Goal: Task Accomplishment & Management: Manage account settings

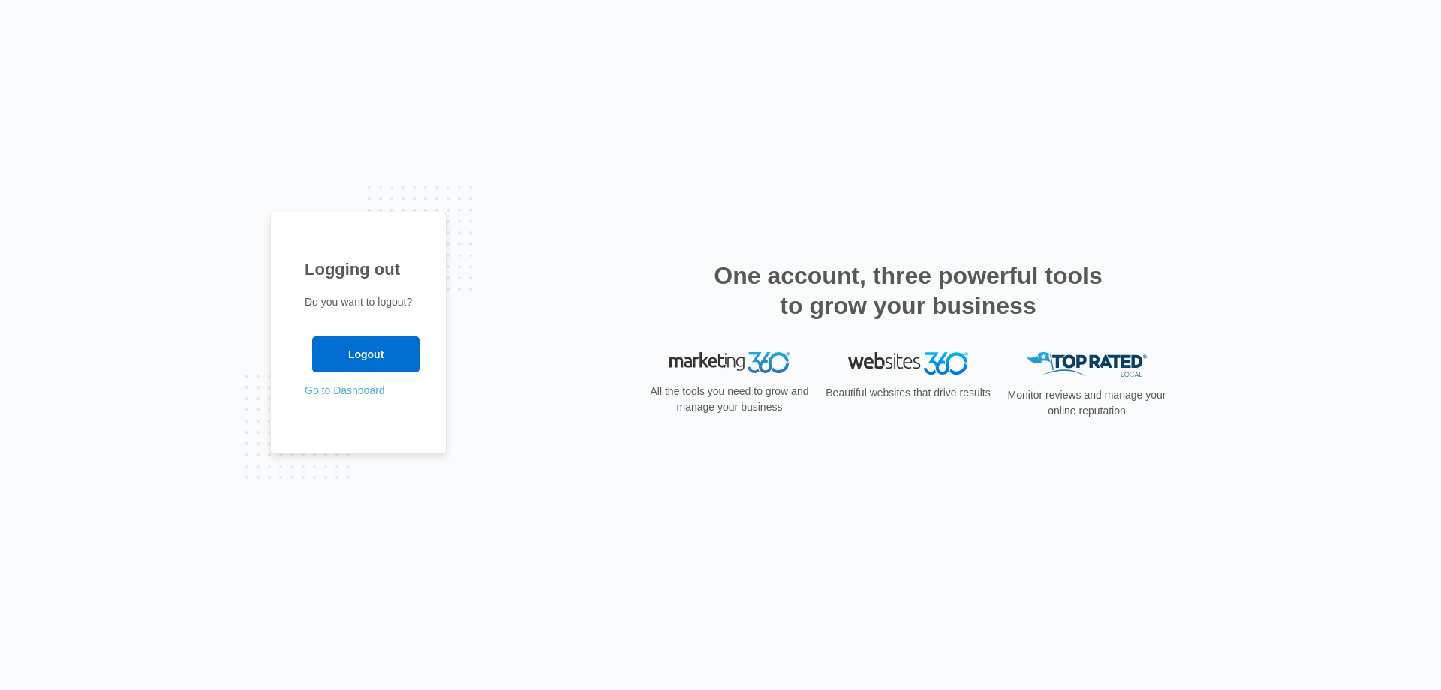
click at [367, 389] on link "Go to Dashboard" at bounding box center [345, 390] width 80 height 12
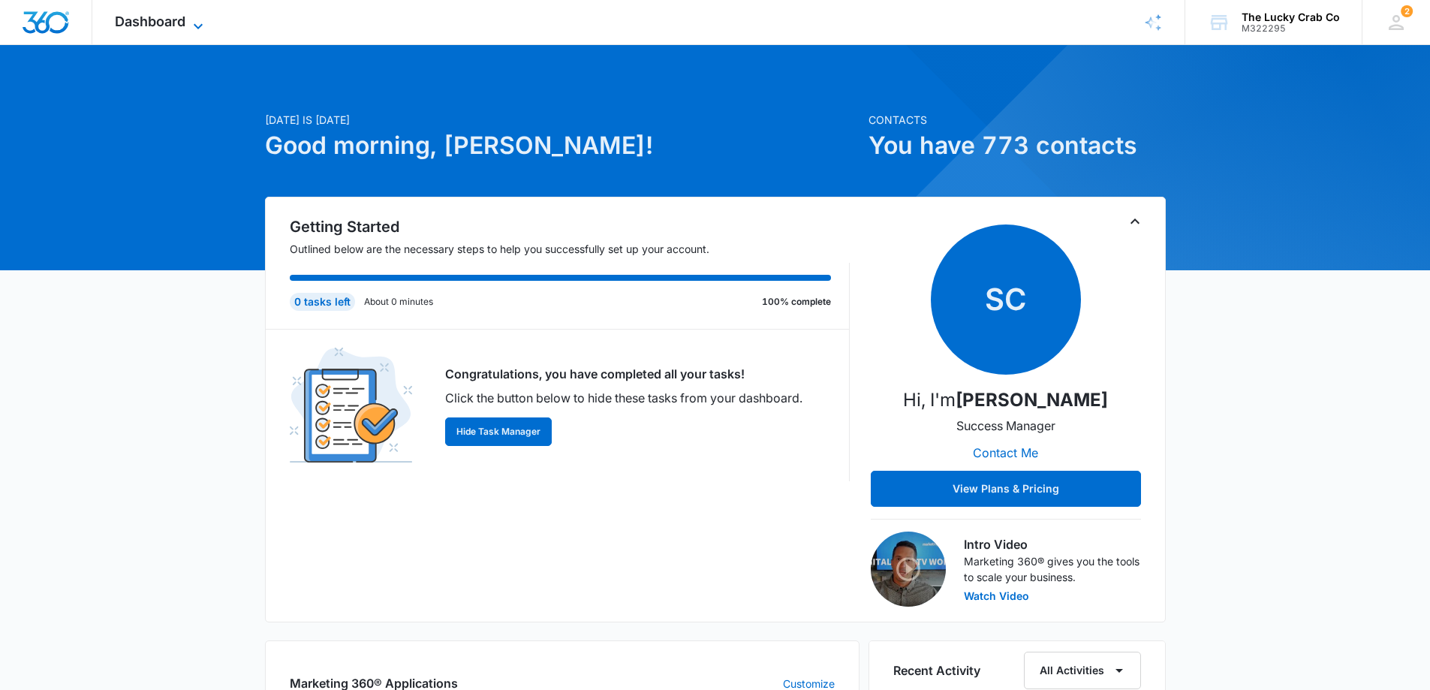
click at [178, 19] on span "Dashboard" at bounding box center [150, 22] width 71 height 16
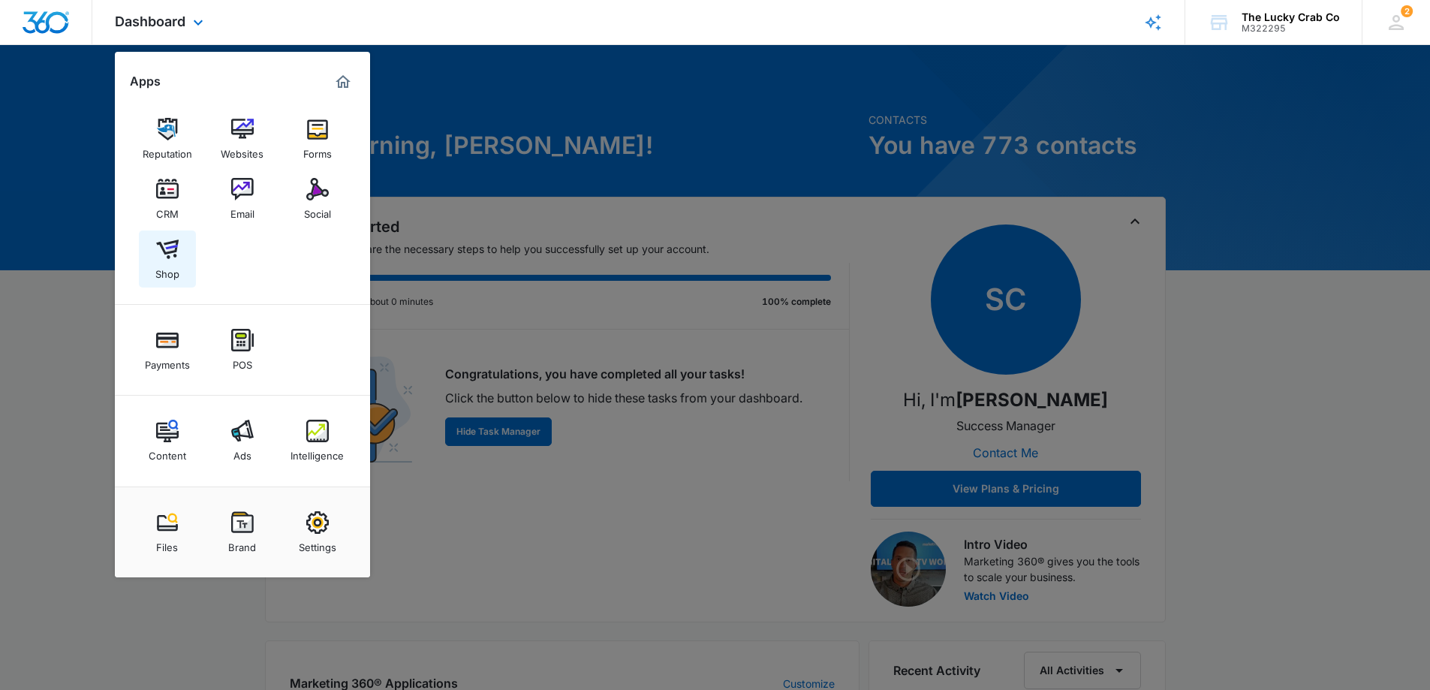
click at [170, 249] on img at bounding box center [167, 249] width 23 height 23
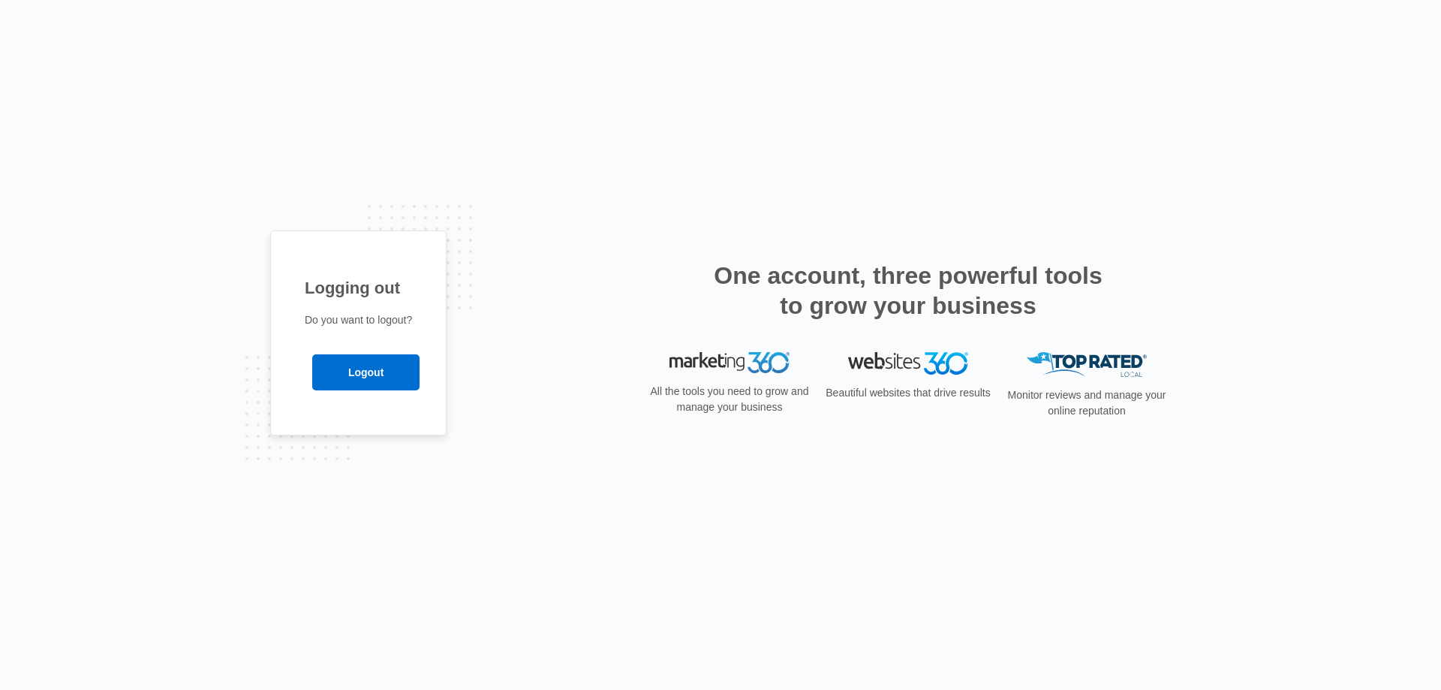
click at [558, 221] on div "Logging out Do you want to logout? Logout" at bounding box center [720, 345] width 1441 height 690
click at [353, 371] on input "Logout" at bounding box center [365, 372] width 107 height 36
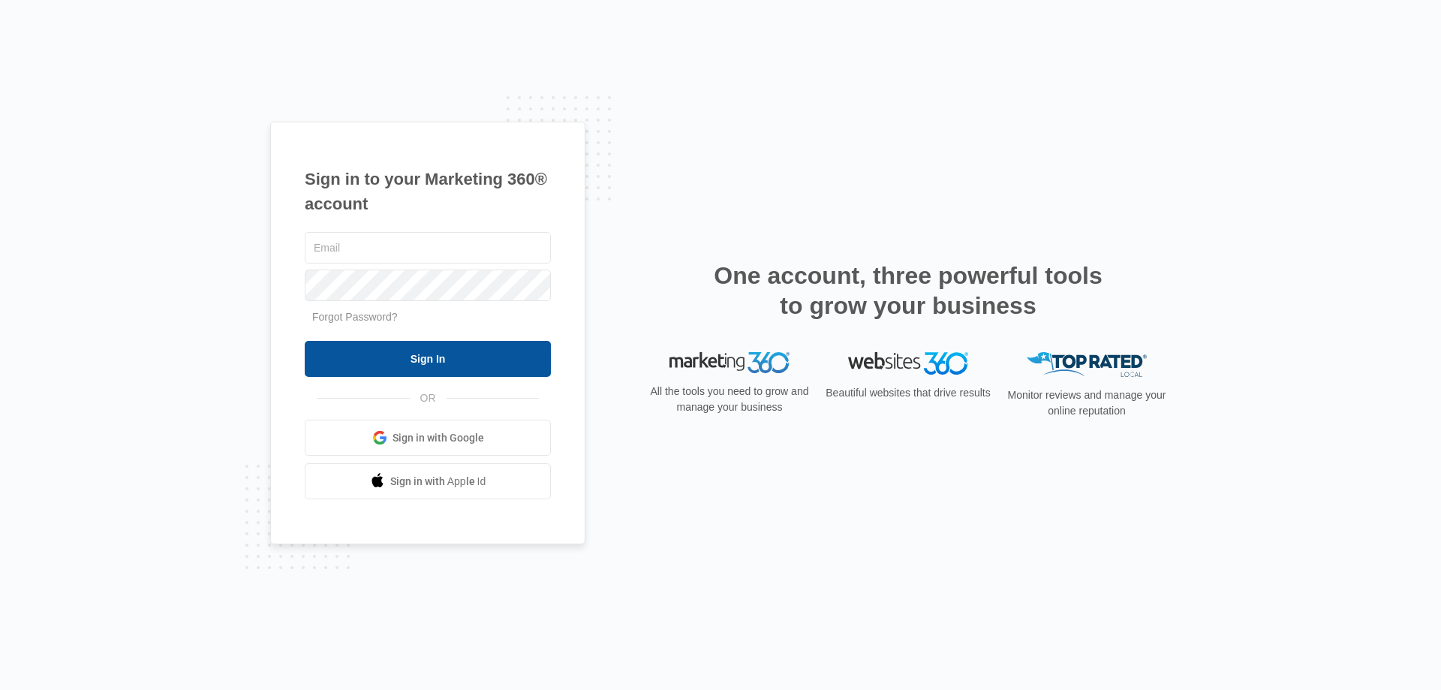
type input "[PERSON_NAME][EMAIL_ADDRESS][DOMAIN_NAME]"
click at [446, 363] on input "Sign In" at bounding box center [428, 359] width 246 height 36
